Goal: Task Accomplishment & Management: Use online tool/utility

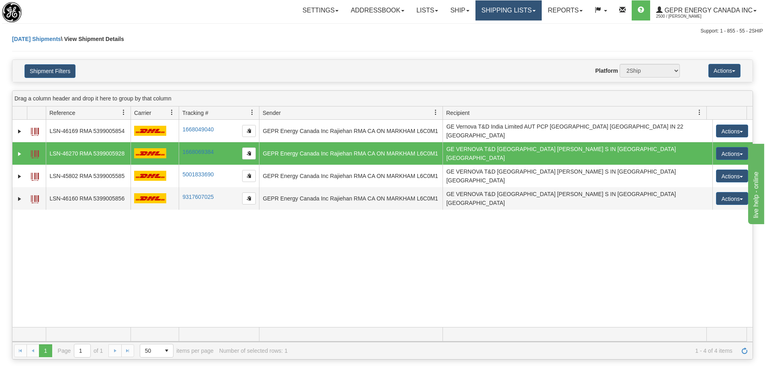
click at [520, 6] on link "Shipping lists" at bounding box center [509, 10] width 66 height 20
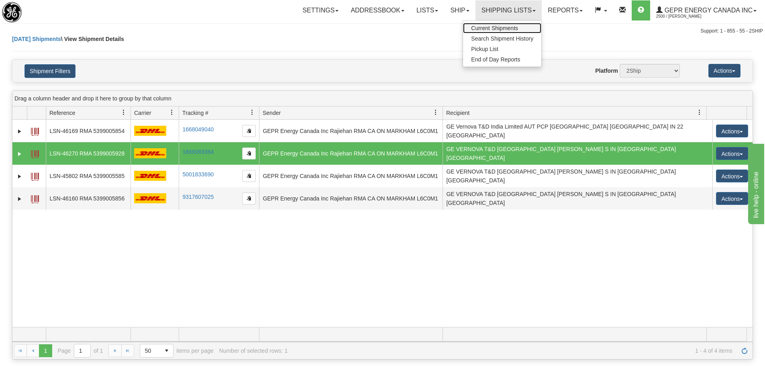
click at [519, 29] on link "Current Shipments" at bounding box center [502, 28] width 78 height 10
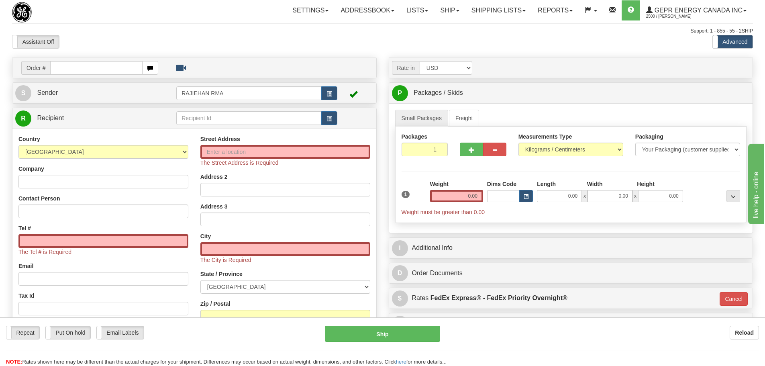
click at [212, 45] on div "Assistant On Assistant Off Do a return Do a return" at bounding box center [163, 42] width 314 height 14
click at [91, 63] on input "text" at bounding box center [96, 68] width 92 height 14
paste input "31660431"
type input "31660431"
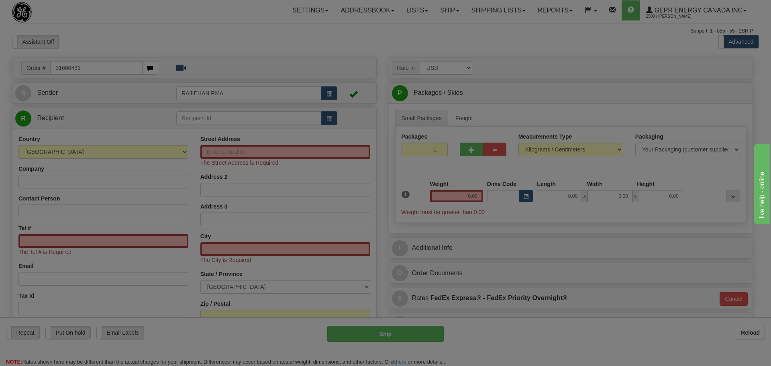
click at [130, 40] on body "Training Course Close Toggle navigation Settings Shipping Preferences New Recip…" at bounding box center [385, 183] width 771 height 366
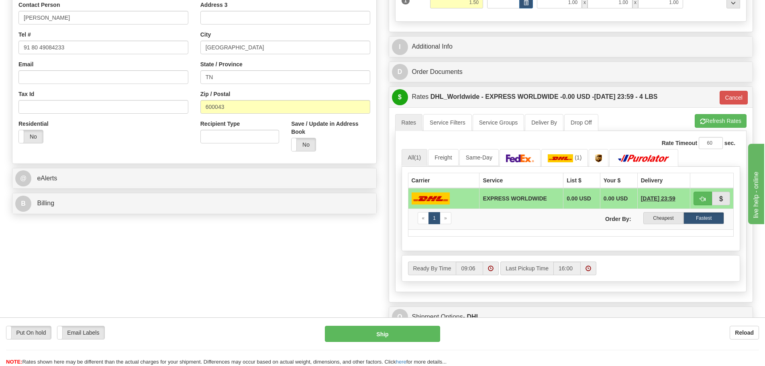
scroll to position [201, 0]
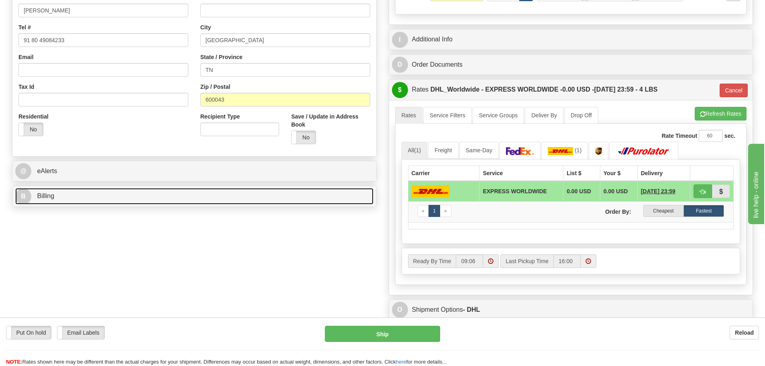
click at [62, 202] on link "B Billing" at bounding box center [194, 196] width 358 height 16
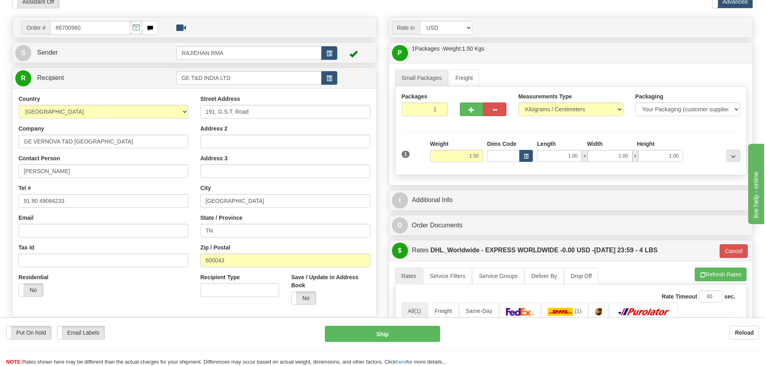
scroll to position [120, 0]
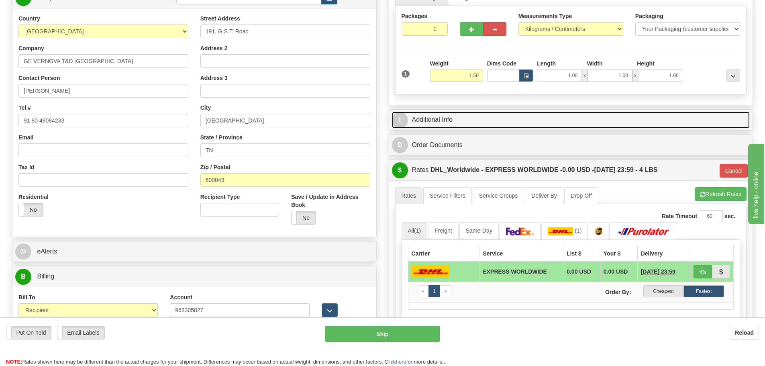
click at [451, 116] on link "I Additional Info" at bounding box center [571, 120] width 358 height 16
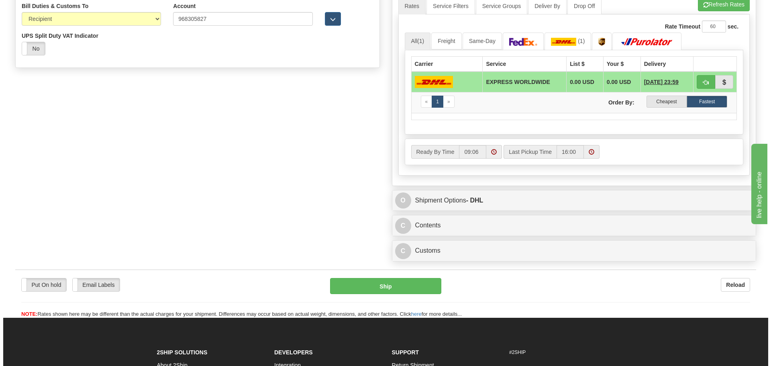
scroll to position [442, 0]
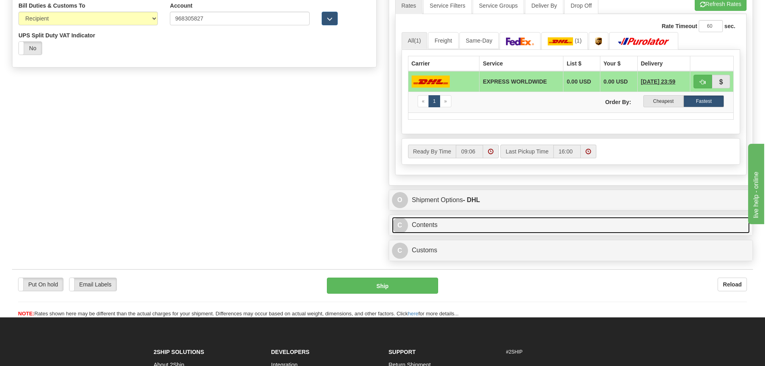
click at [439, 222] on link "C Contents" at bounding box center [571, 225] width 358 height 16
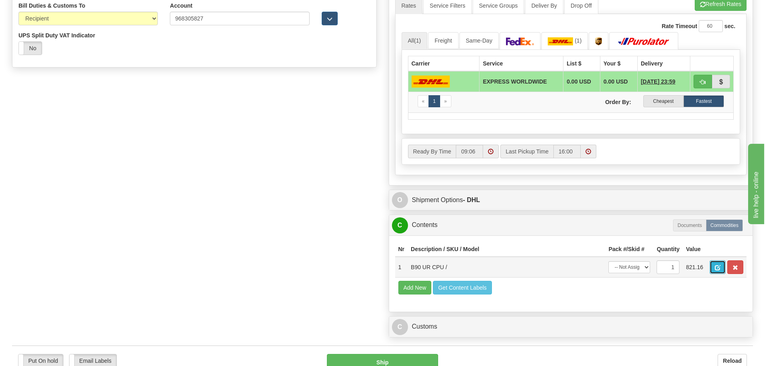
click at [715, 269] on span "button" at bounding box center [718, 267] width 6 height 5
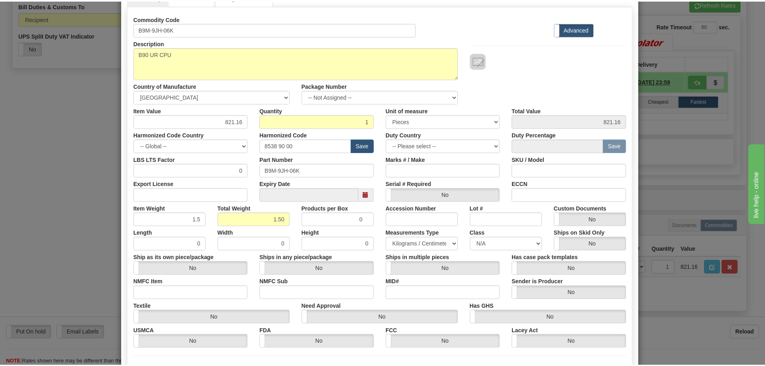
scroll to position [131, 0]
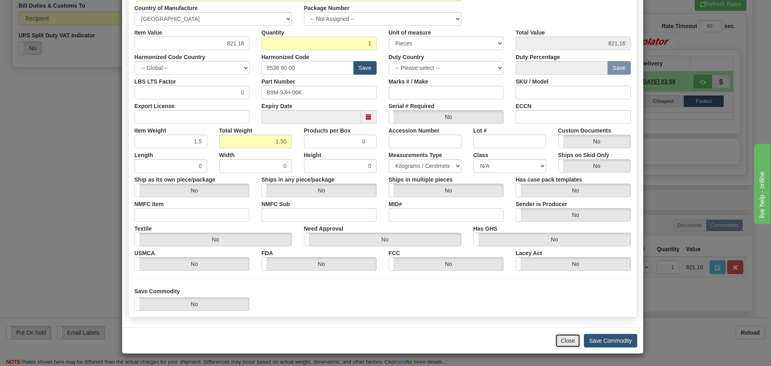
click at [560, 341] on button "Close" at bounding box center [567, 341] width 25 height 14
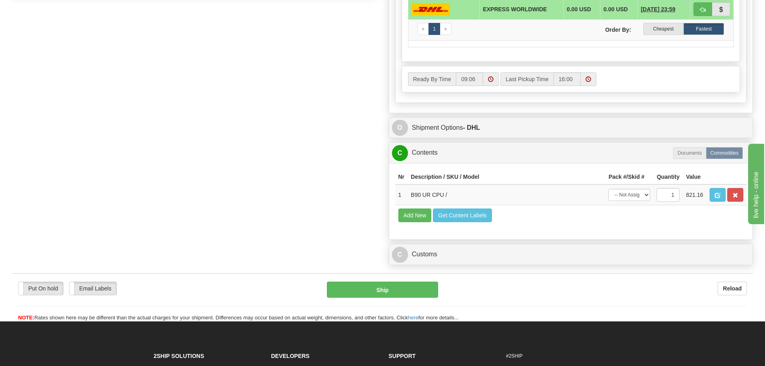
scroll to position [522, 0]
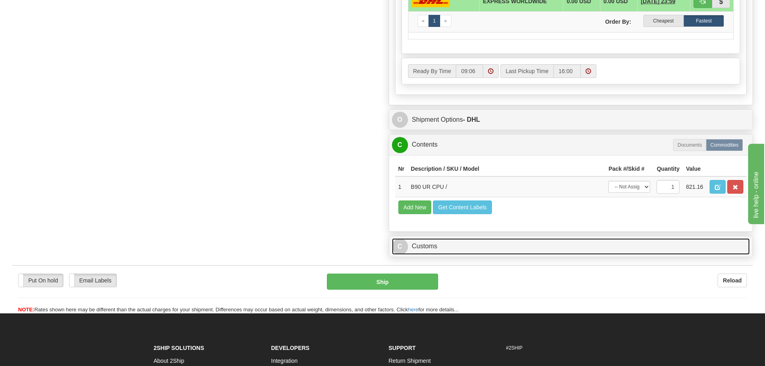
click at [410, 247] on link "C Customs" at bounding box center [571, 246] width 358 height 16
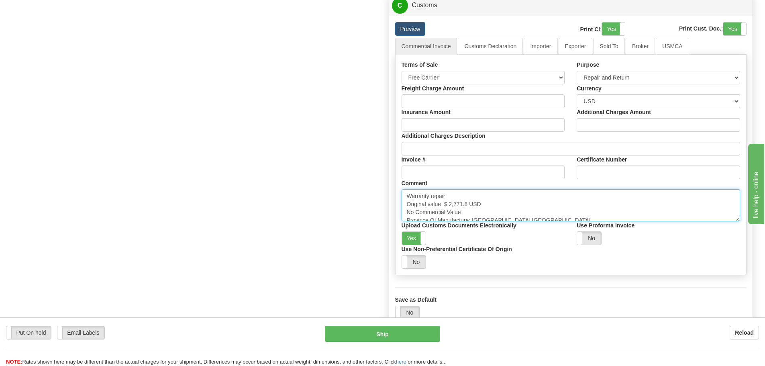
scroll to position [6, 0]
drag, startPoint x: 406, startPoint y: 194, endPoint x: 563, endPoint y: 231, distance: 161.5
click at [563, 231] on div "Terms of Sale Free Carrier Free On Board Ex Works Delivered Duty Unpaid Deliver…" at bounding box center [571, 165] width 351 height 208
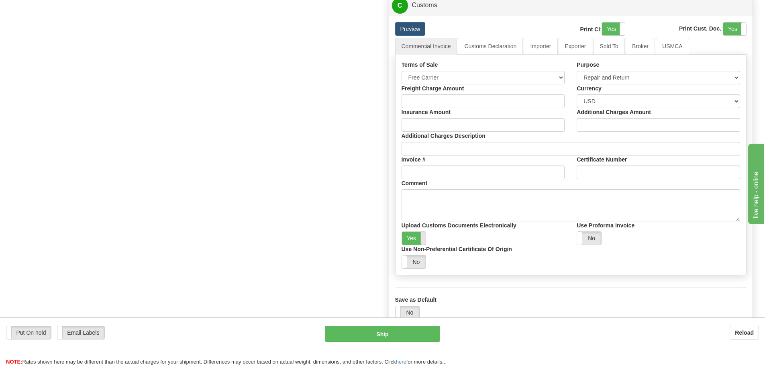
click at [425, 236] on span at bounding box center [426, 238] width 10 height 13
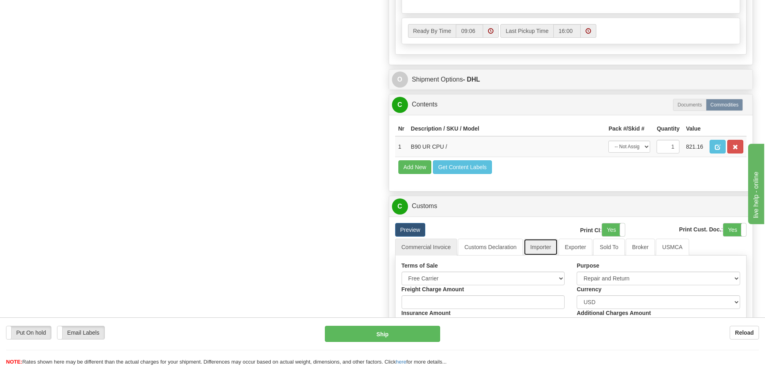
click at [546, 245] on link "Importer" at bounding box center [541, 247] width 34 height 17
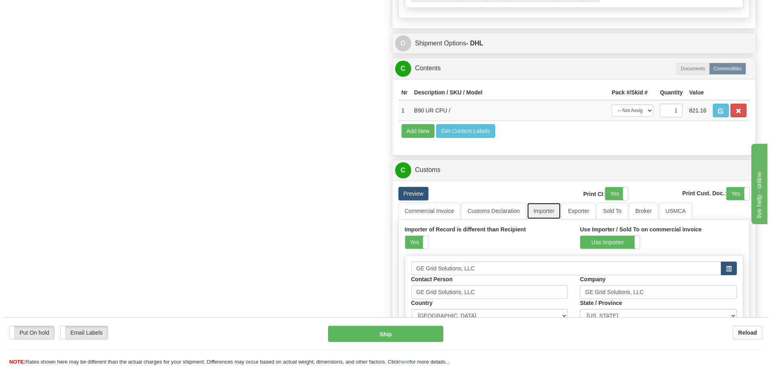
scroll to position [643, 0]
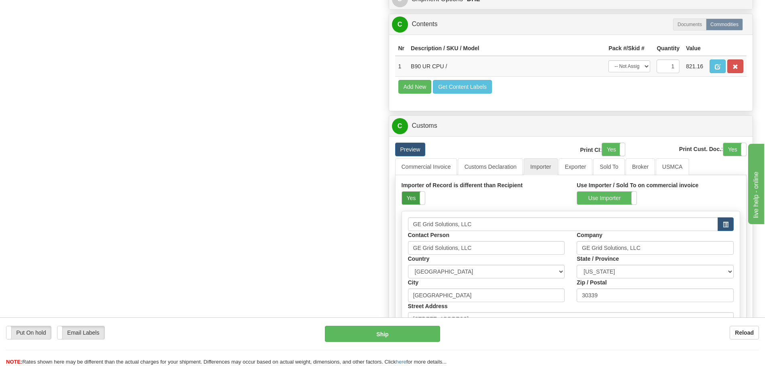
click at [409, 195] on label "Yes" at bounding box center [413, 198] width 23 height 13
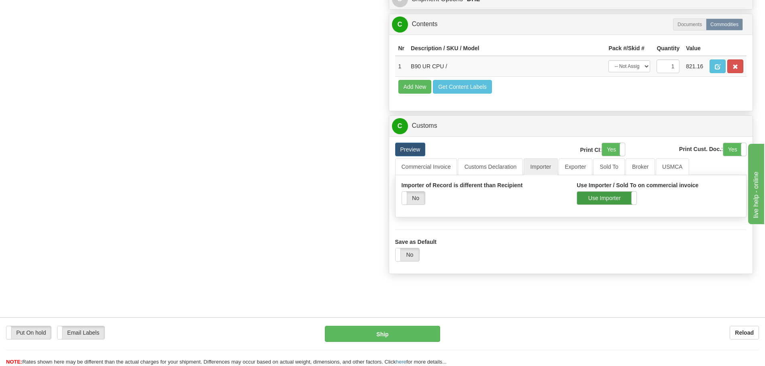
click at [604, 200] on label "Use Importer" at bounding box center [606, 198] width 59 height 13
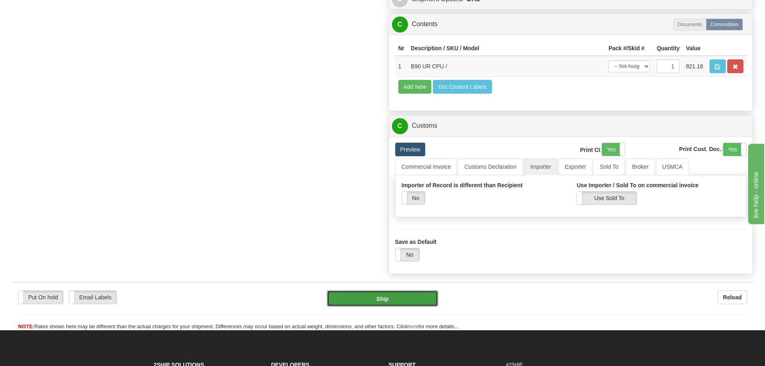
click at [400, 294] on button "Ship" at bounding box center [382, 298] width 111 height 16
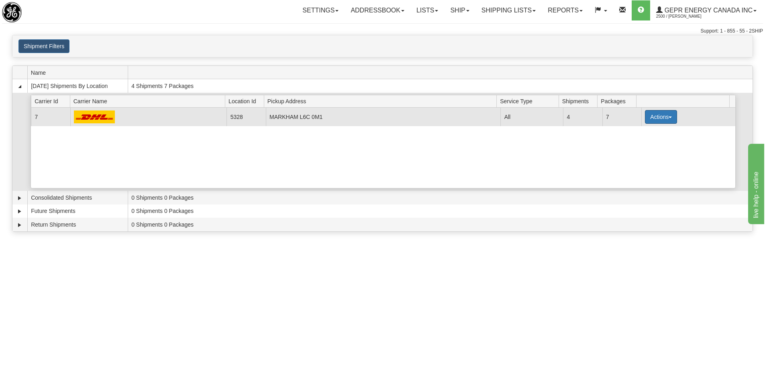
click at [665, 119] on button "Actions" at bounding box center [661, 117] width 32 height 14
click at [638, 132] on span "Details" at bounding box center [632, 132] width 22 height 6
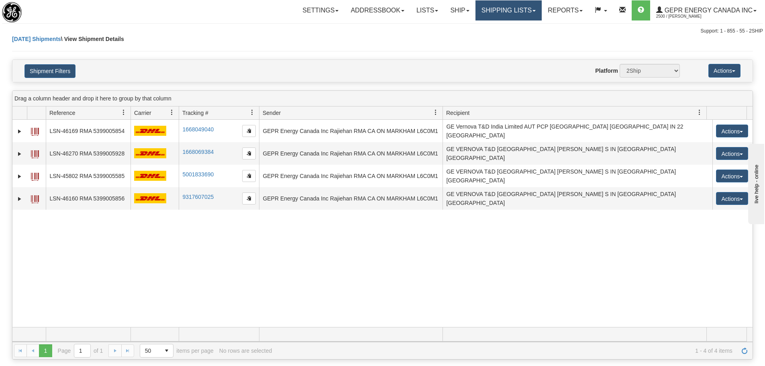
click at [507, 11] on link "Shipping lists" at bounding box center [509, 10] width 66 height 20
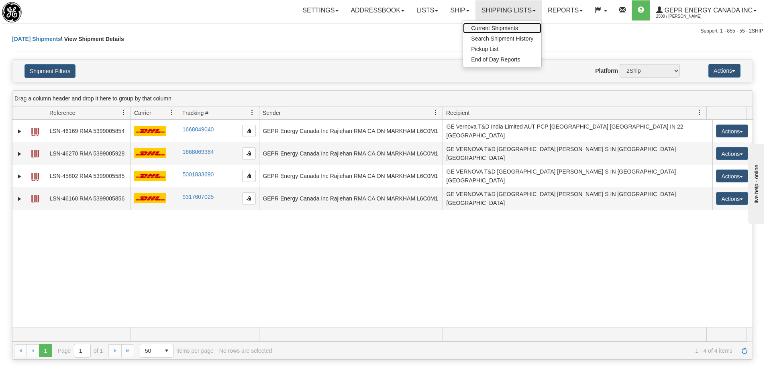
click at [487, 31] on span "Current Shipments" at bounding box center [494, 28] width 47 height 6
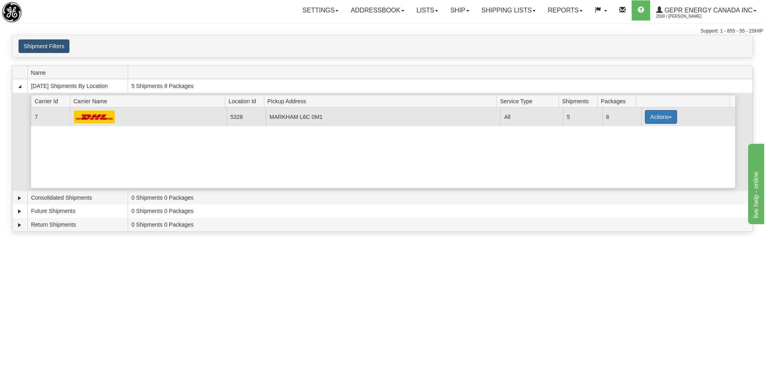
click at [658, 122] on button "Actions" at bounding box center [661, 117] width 32 height 14
click at [654, 133] on link "Details" at bounding box center [644, 132] width 64 height 10
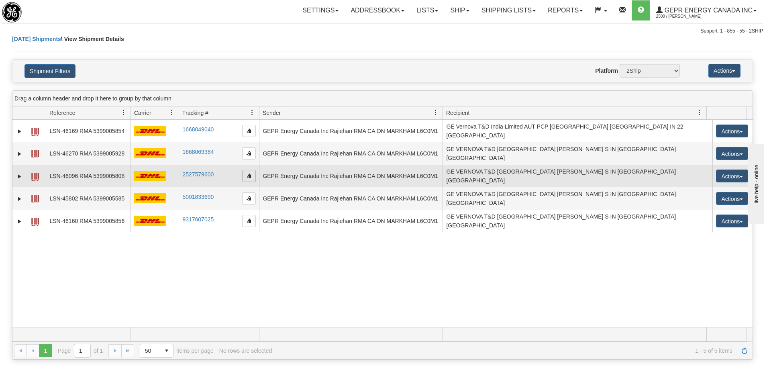
click at [251, 173] on span "button" at bounding box center [249, 175] width 5 height 5
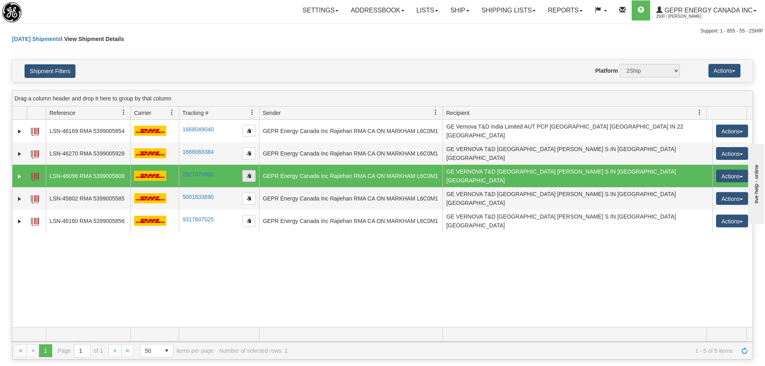
click at [249, 173] on span "button" at bounding box center [249, 175] width 5 height 5
